Goal: Complete application form: Complete application form

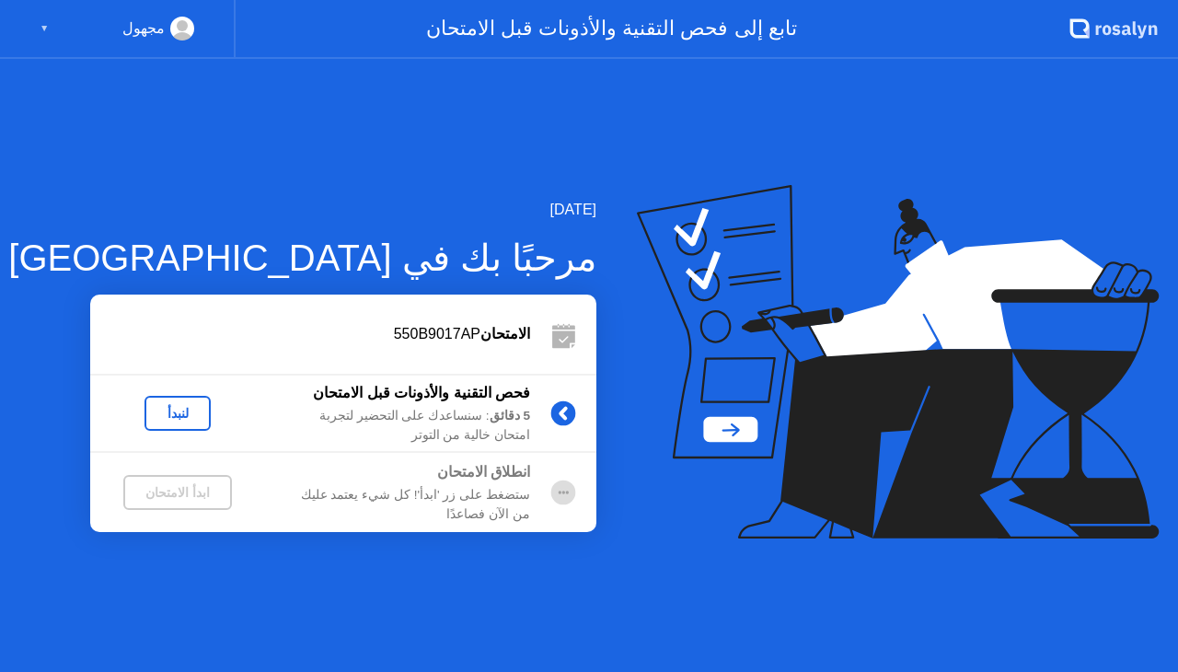
click at [203, 402] on button "لنبدأ" at bounding box center [178, 413] width 66 height 35
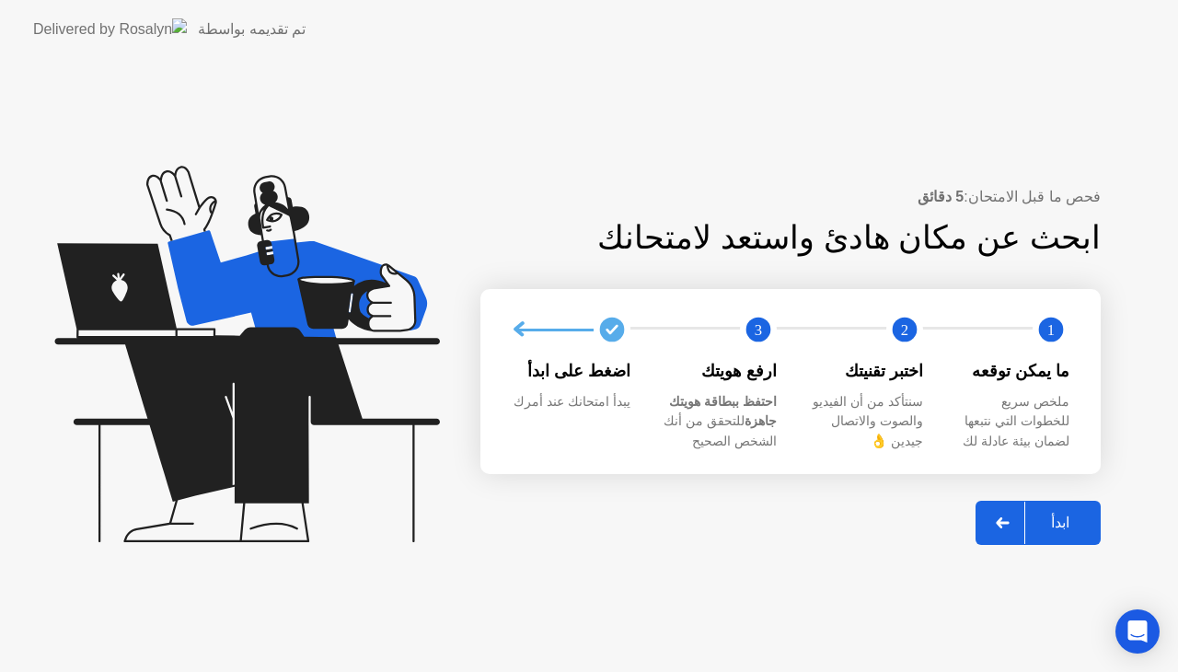
click at [1073, 519] on div "ابدأ" at bounding box center [1060, 522] width 70 height 17
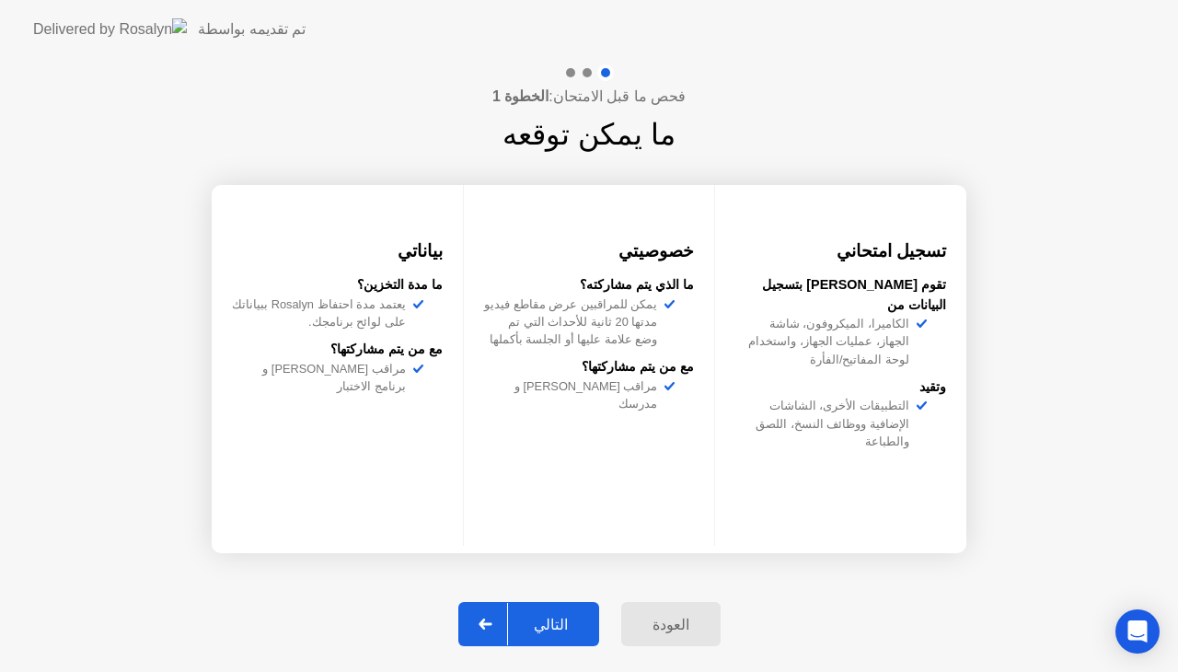
click at [552, 626] on div "التالي" at bounding box center [551, 624] width 86 height 17
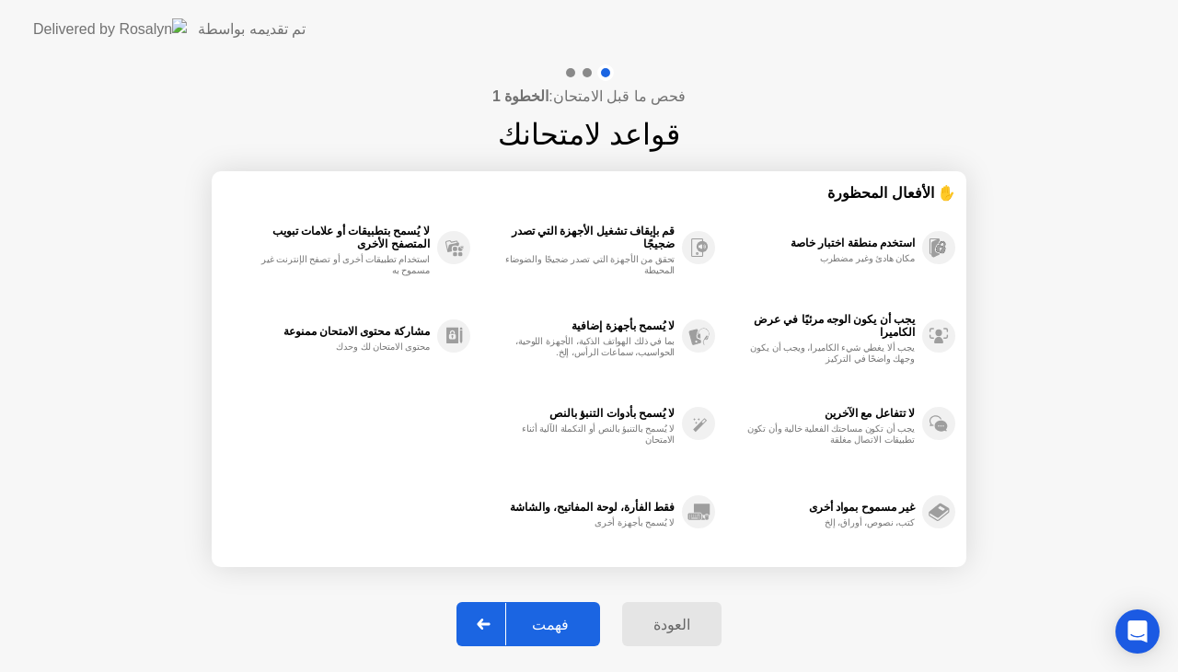
click at [552, 626] on div "فهمت" at bounding box center [550, 624] width 88 height 17
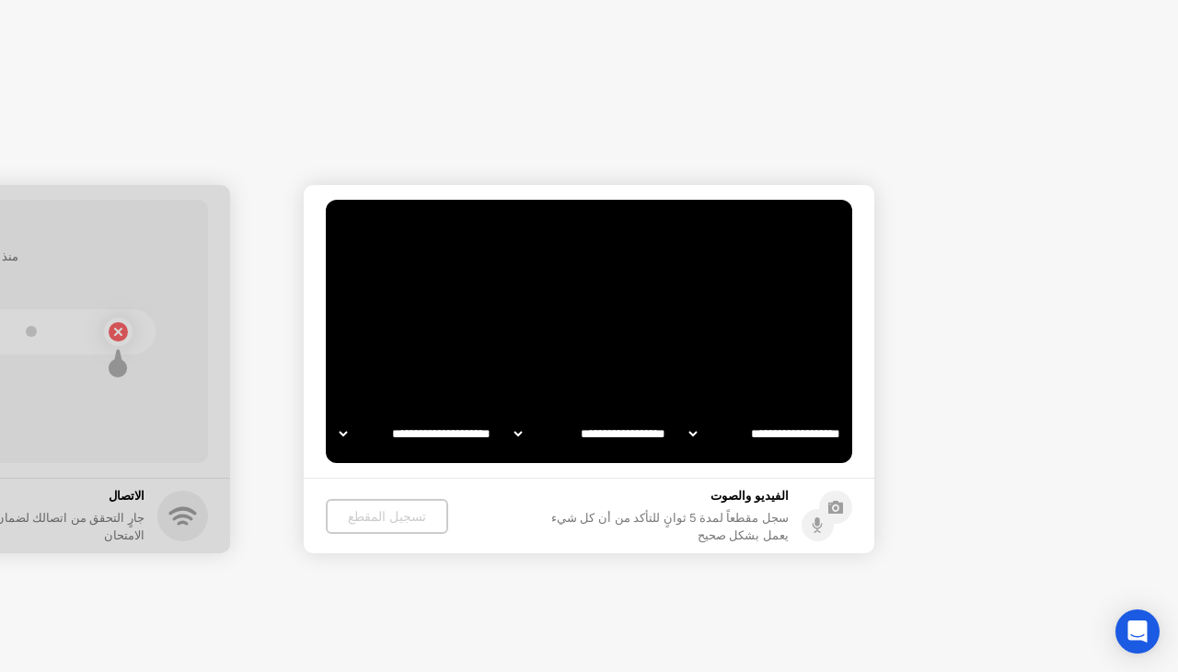
select select "**********"
select select "*******"
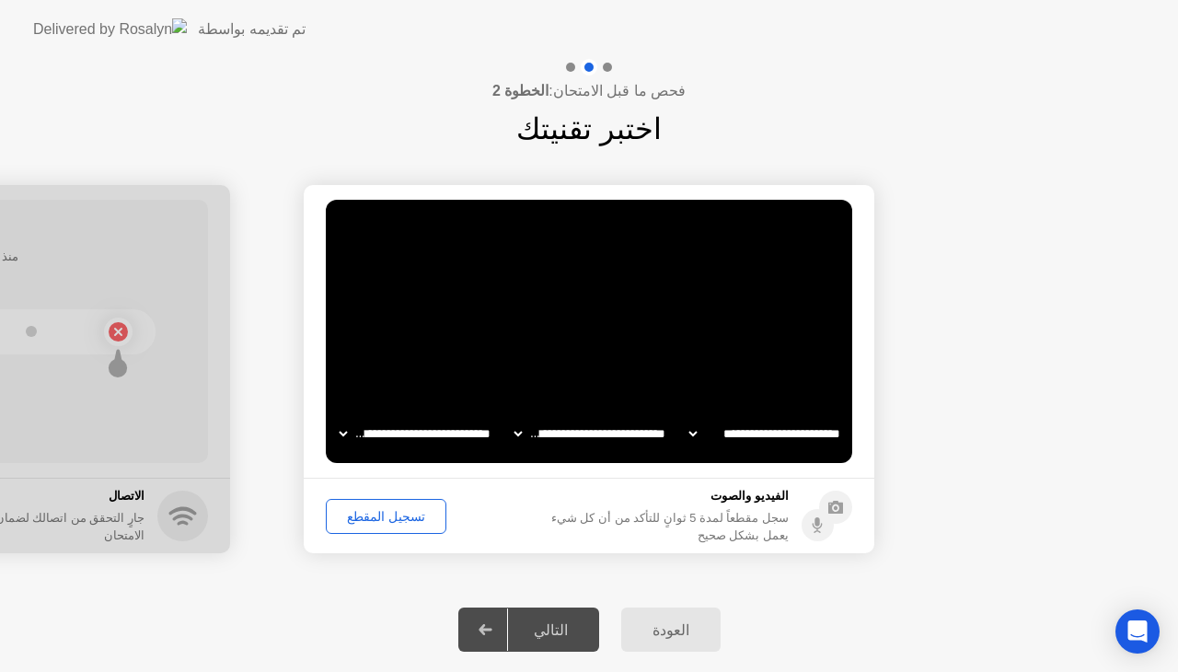
click at [382, 512] on div "تسجيل المقطع" at bounding box center [386, 516] width 108 height 15
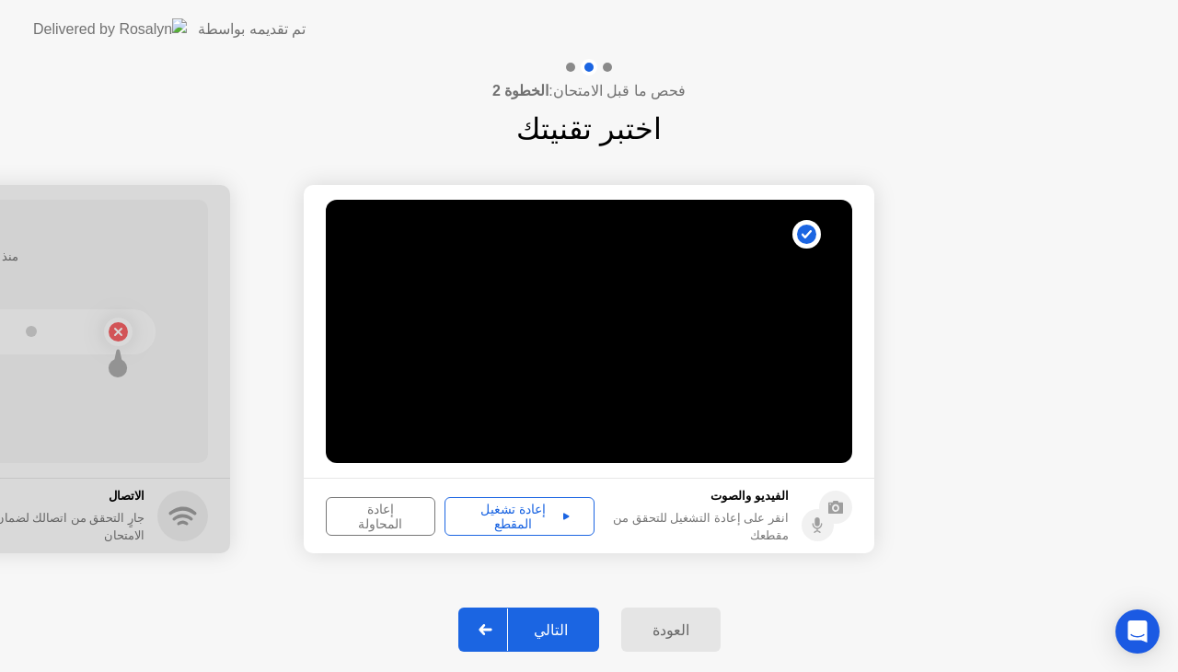
click at [502, 504] on button "إعادة تشغيل المقطع" at bounding box center [520, 516] width 150 height 39
click at [546, 635] on div "التالي" at bounding box center [551, 629] width 86 height 17
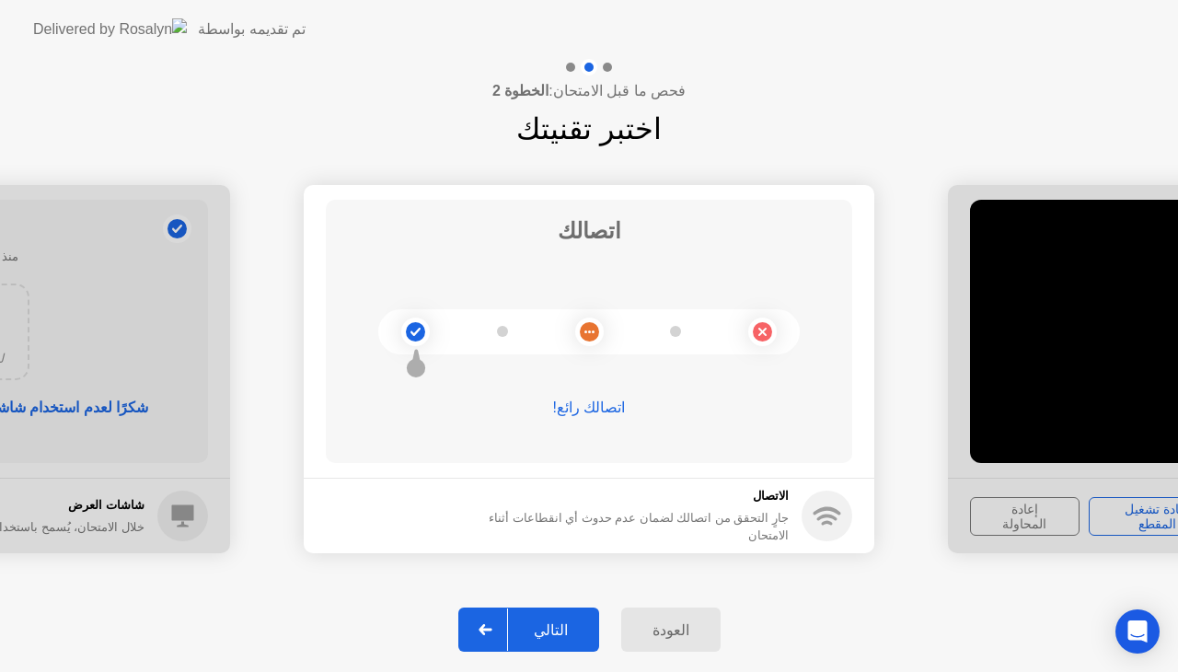
click at [531, 630] on div "التالي" at bounding box center [551, 629] width 86 height 17
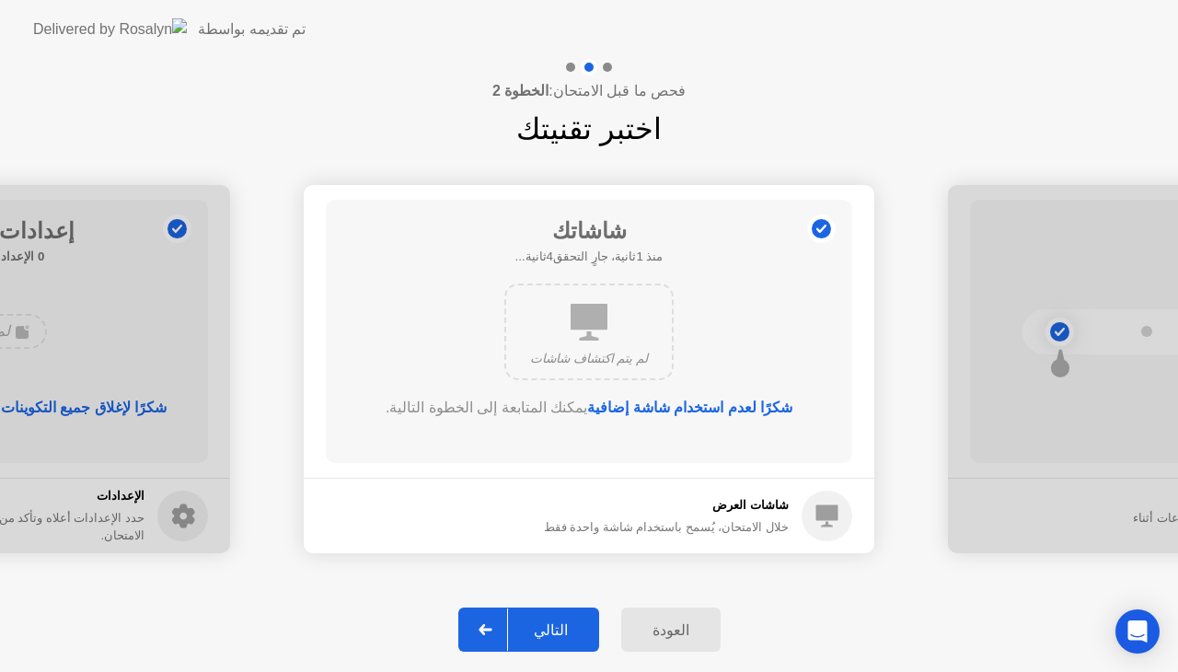
click at [534, 633] on div "التالي" at bounding box center [551, 629] width 86 height 17
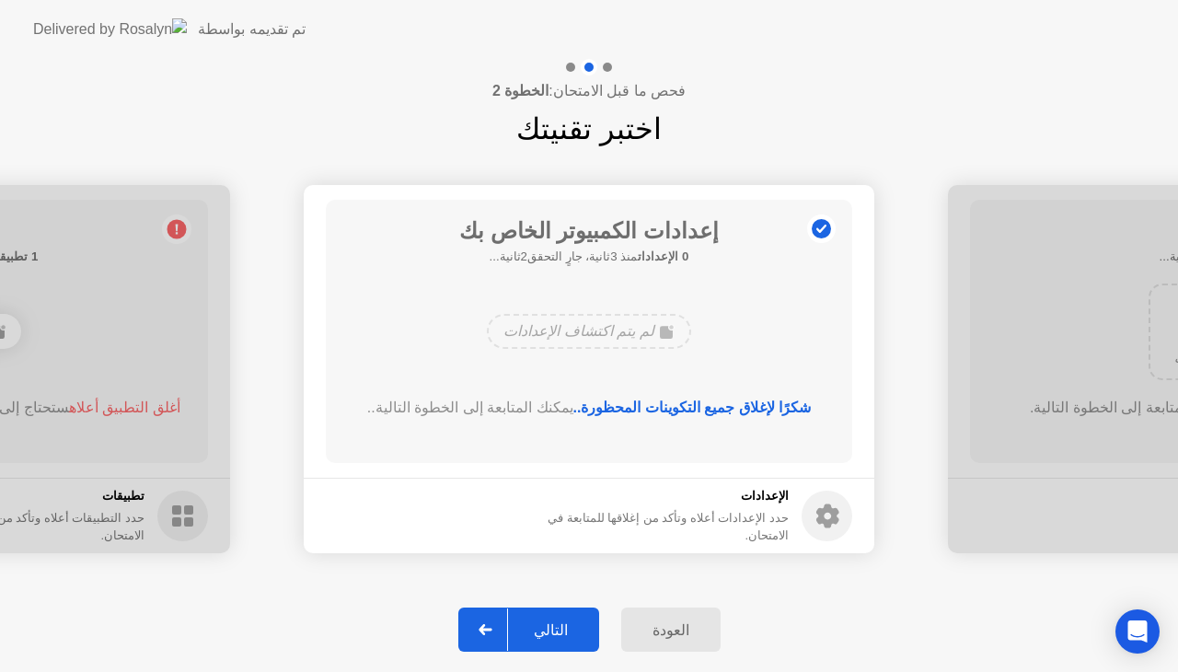
click at [534, 630] on div "التالي" at bounding box center [551, 629] width 86 height 17
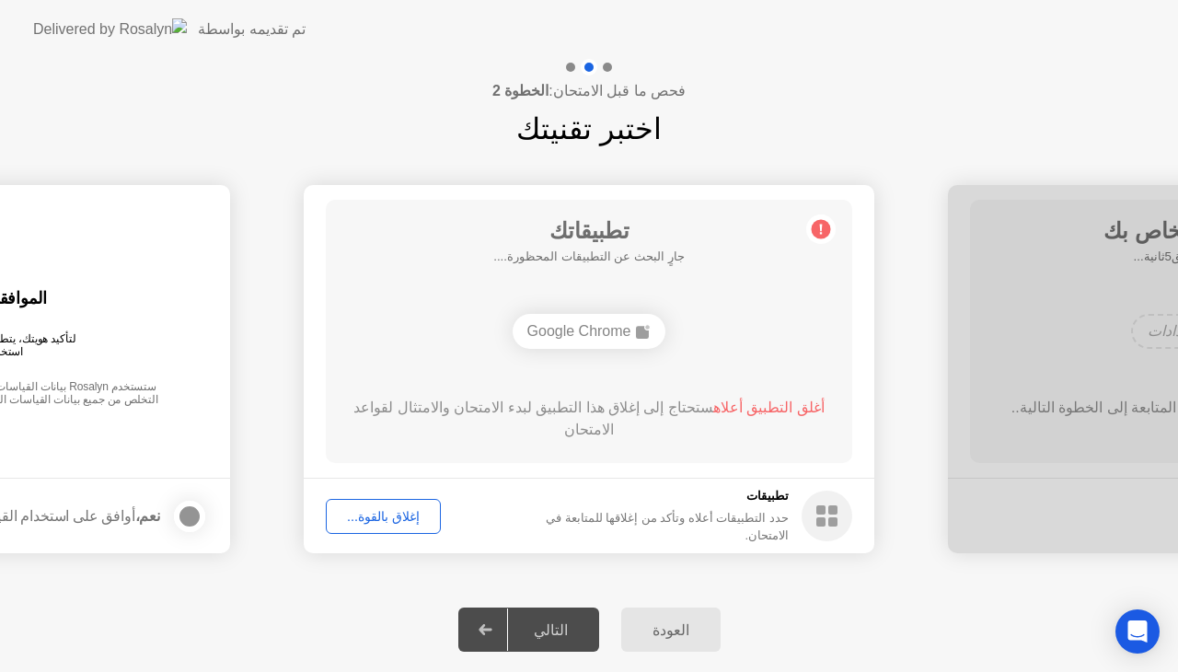
click at [387, 521] on div "إغلاق بالقوة..." at bounding box center [383, 516] width 102 height 15
click at [415, 514] on div "إغلاق بالقوة..." at bounding box center [383, 516] width 102 height 15
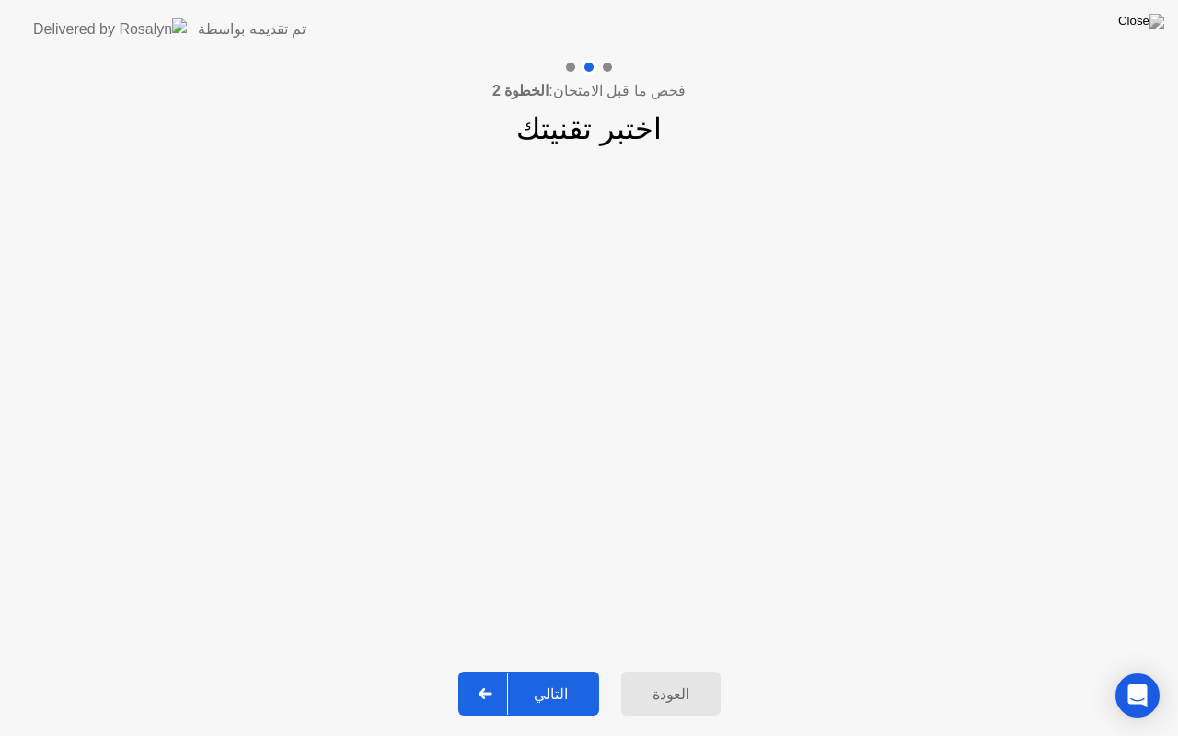
click at [494, 671] on div at bounding box center [486, 694] width 44 height 42
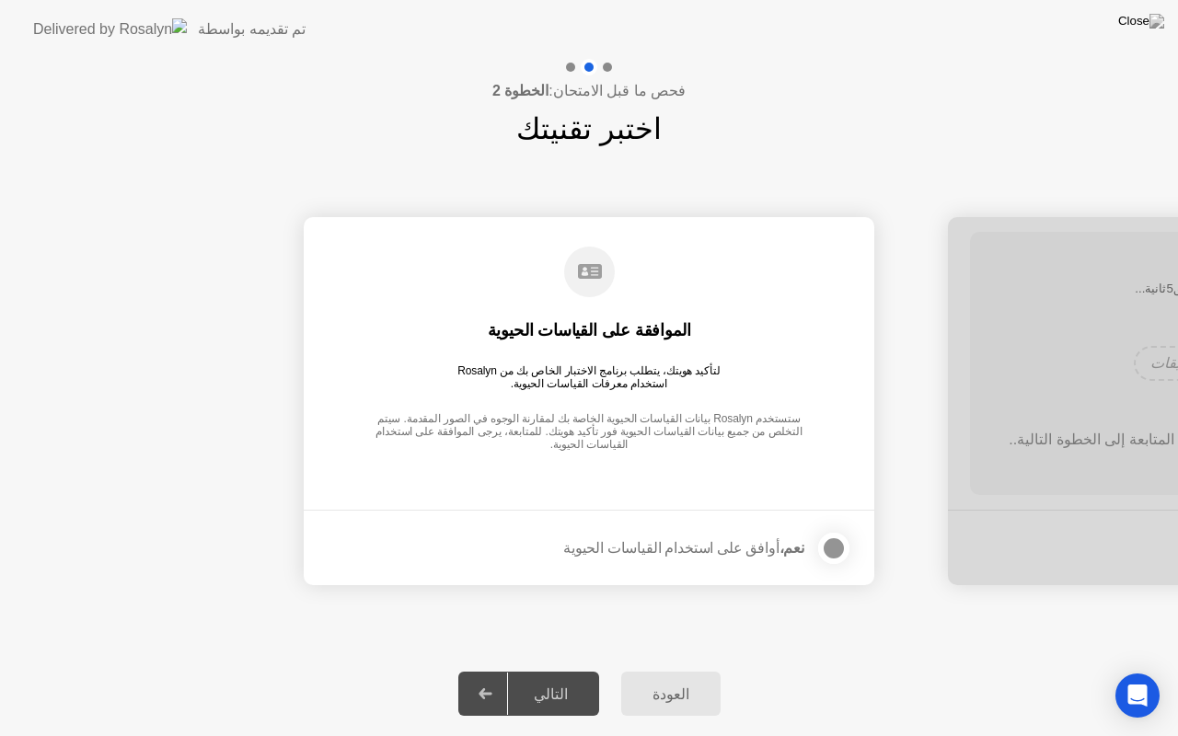
click at [841, 543] on div at bounding box center [834, 549] width 22 height 22
click at [529, 671] on div "التالي" at bounding box center [551, 694] width 86 height 17
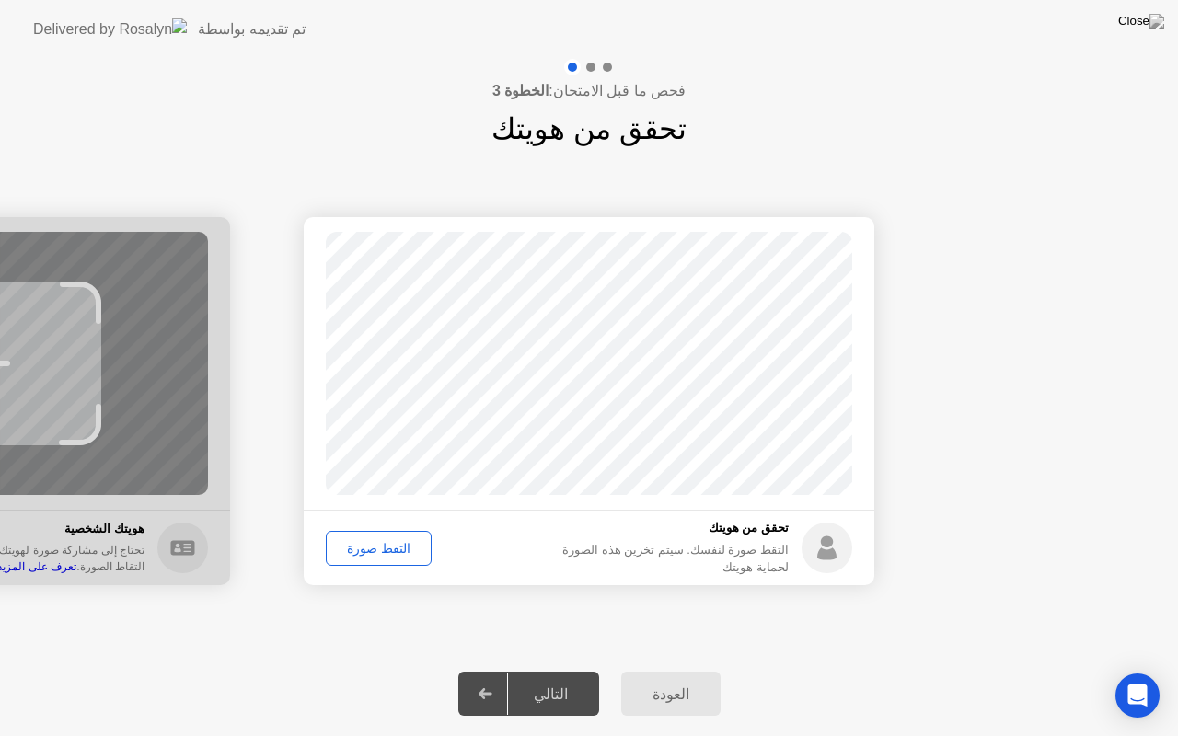
click at [399, 545] on div "التقط صورة" at bounding box center [378, 548] width 93 height 15
click at [544, 671] on div "التالي" at bounding box center [551, 694] width 86 height 17
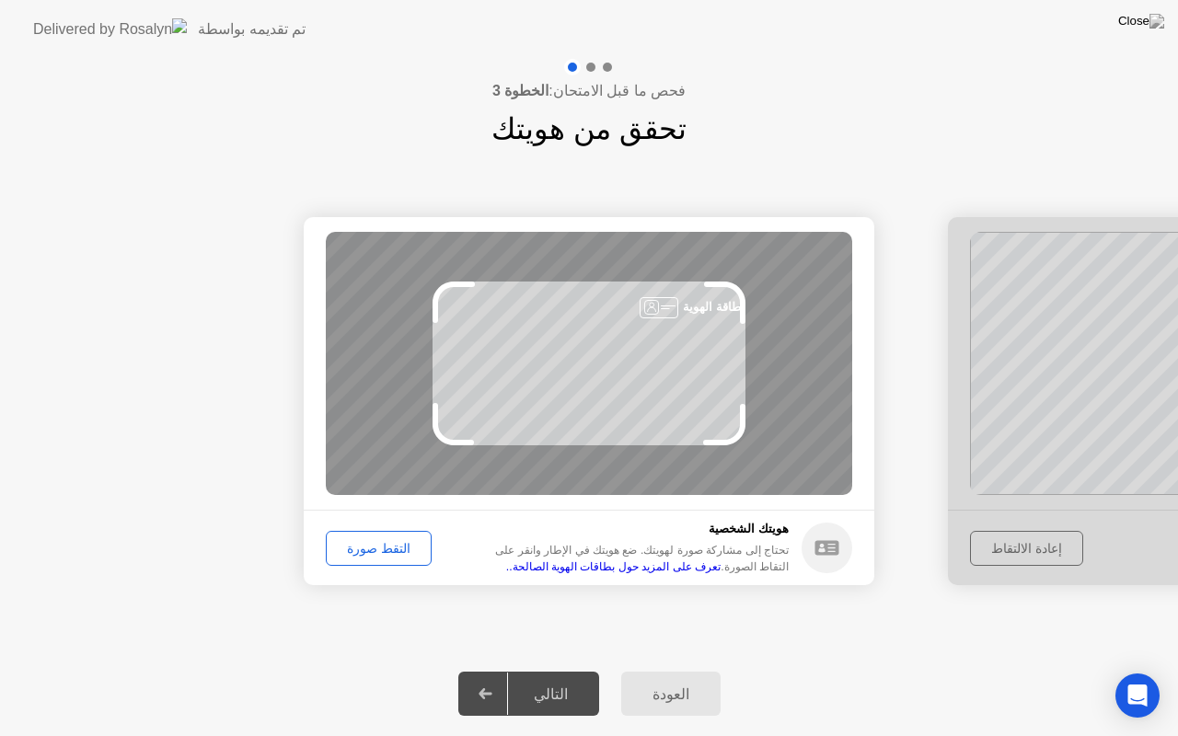
click at [387, 542] on div "التقط صورة" at bounding box center [378, 548] width 93 height 15
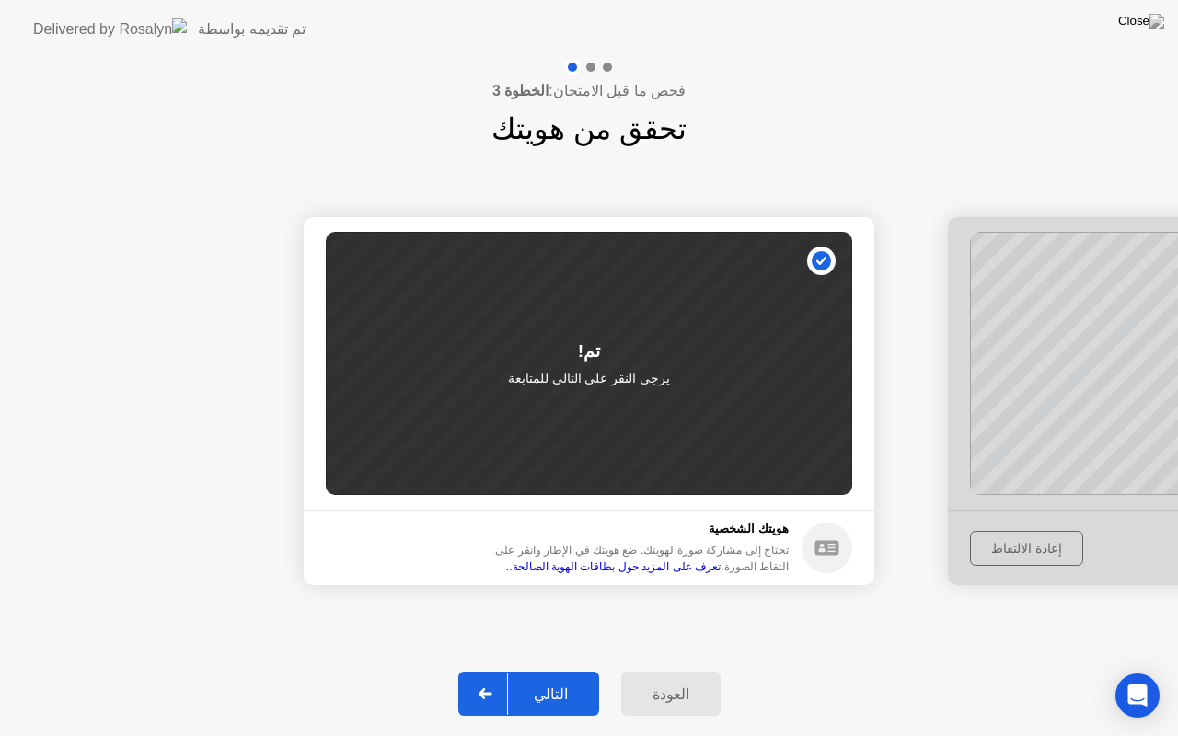
click at [494, 671] on div at bounding box center [486, 694] width 44 height 42
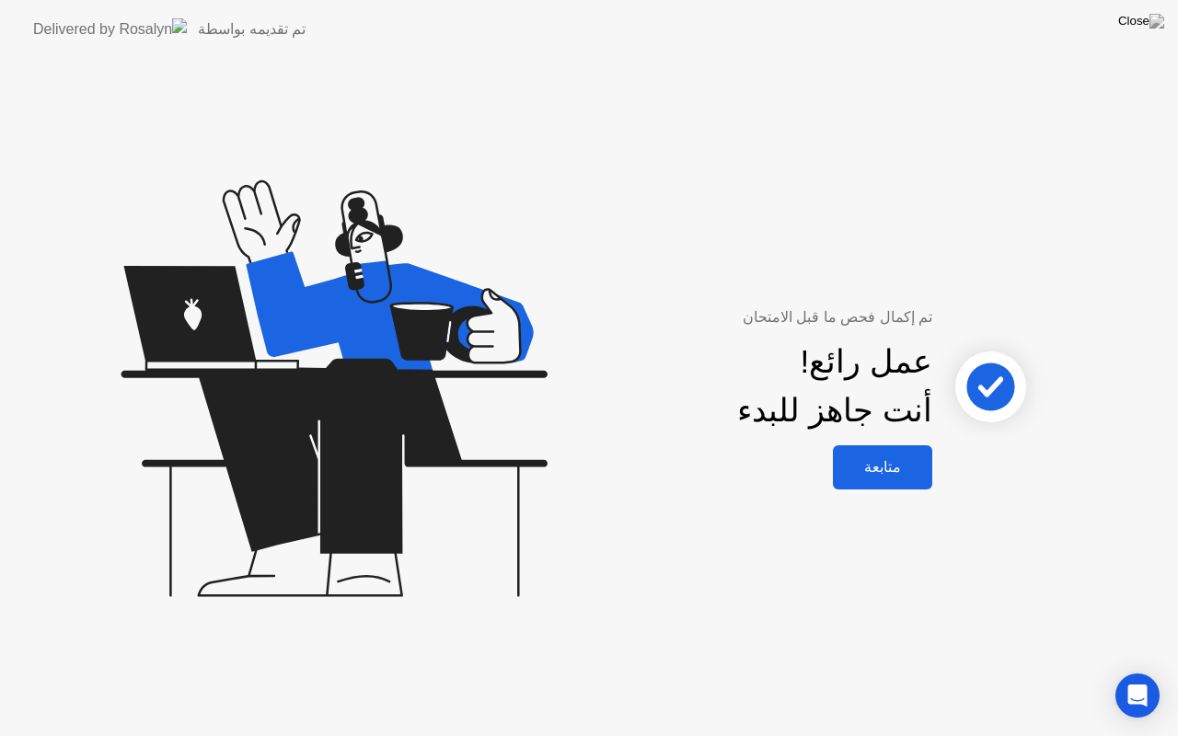
click at [909, 471] on div "متابعة" at bounding box center [883, 466] width 88 height 17
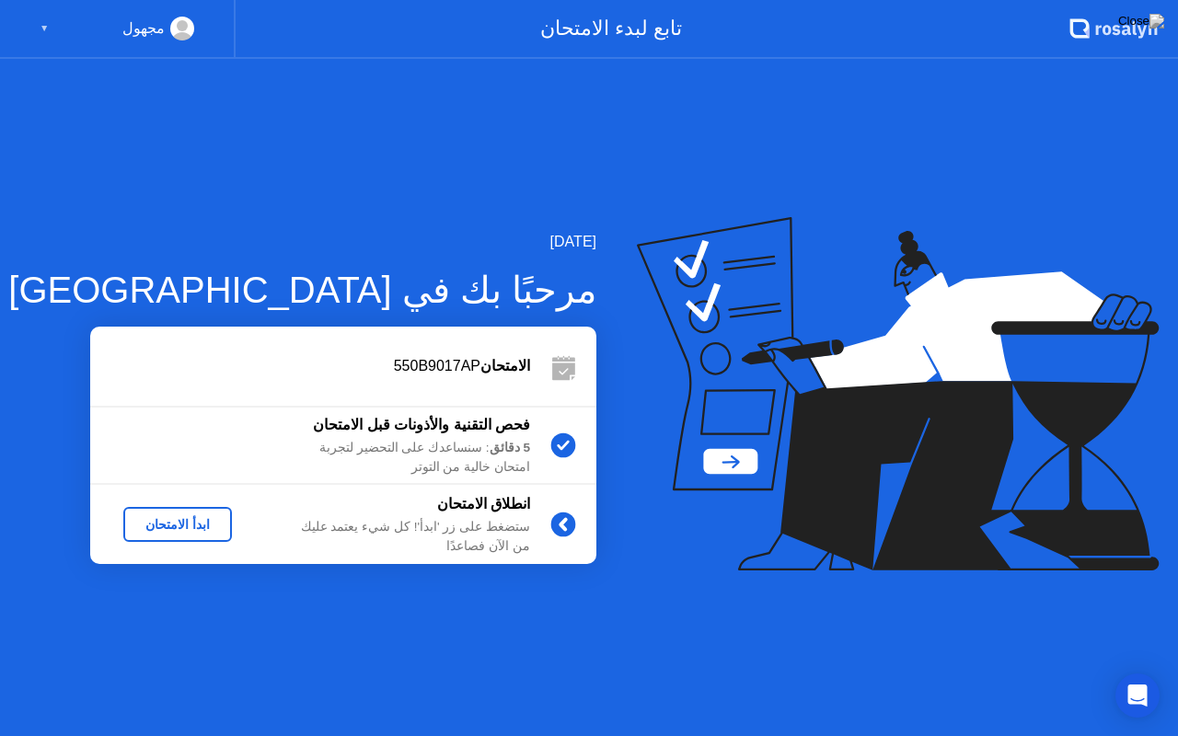
click at [212, 524] on div "ابدأ الامتحان" at bounding box center [178, 524] width 94 height 15
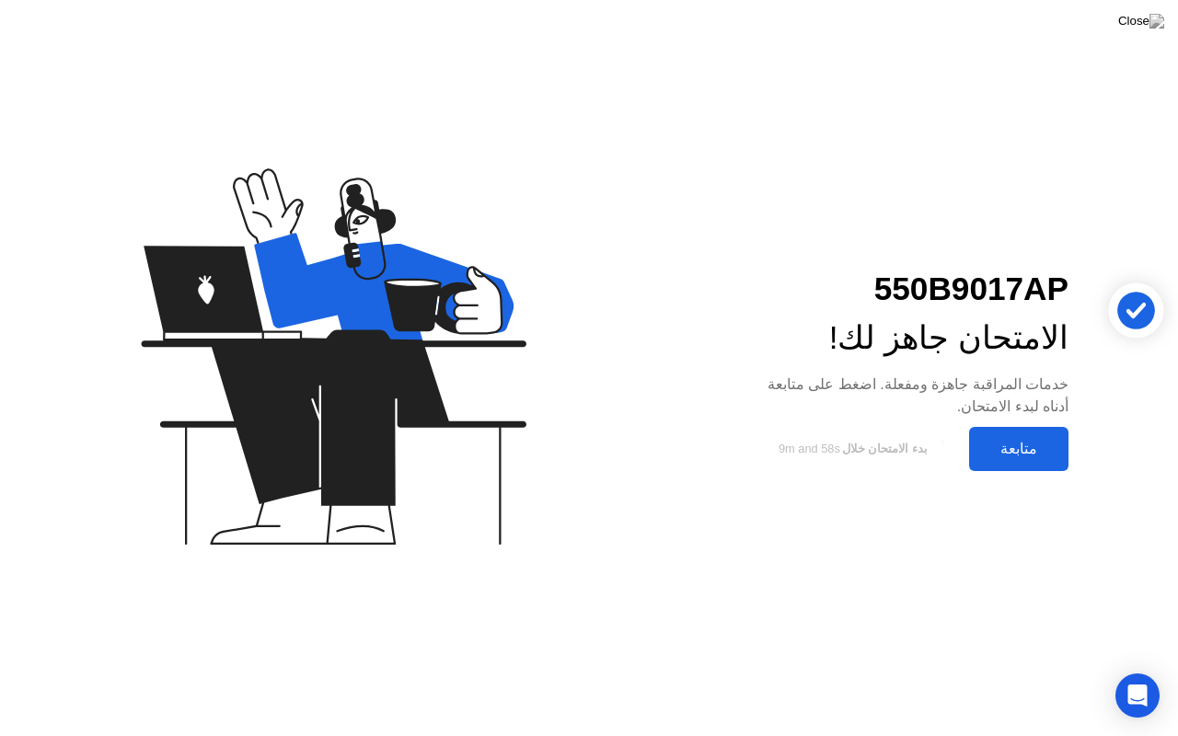
click at [1021, 467] on button "متابعة" at bounding box center [1018, 449] width 99 height 44
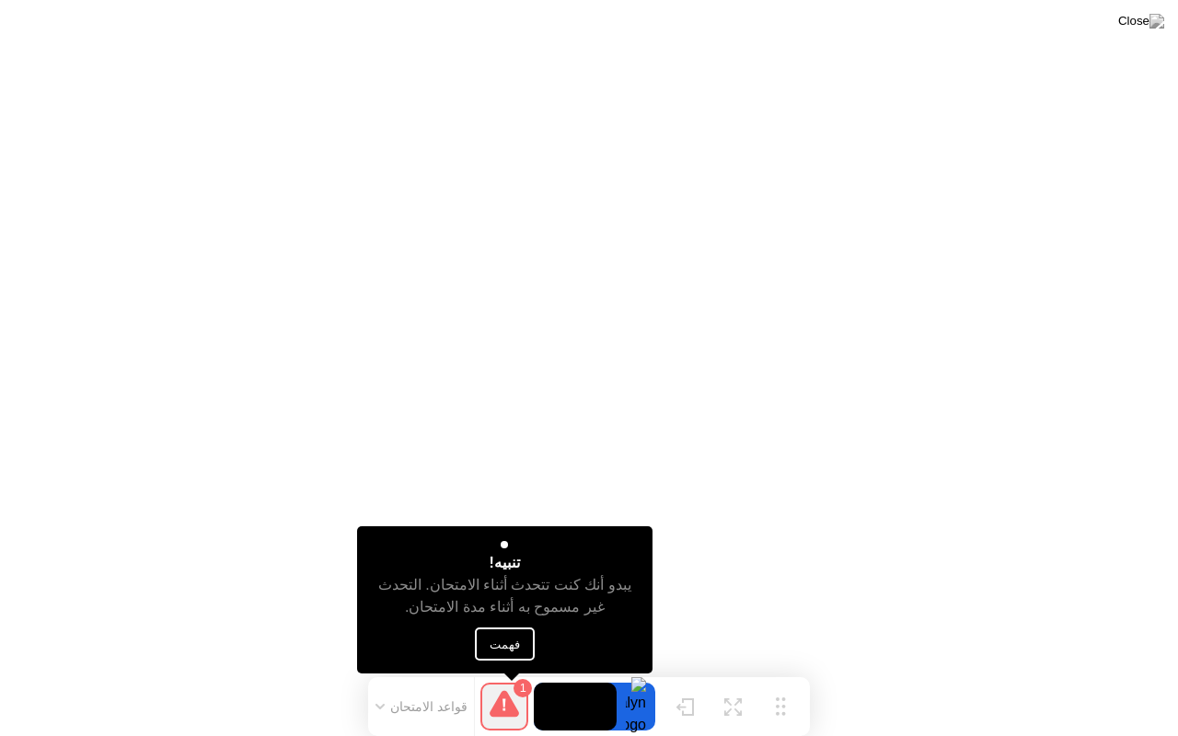
click at [506, 635] on button "فهمت" at bounding box center [505, 644] width 60 height 33
